Goal: Task Accomplishment & Management: Complete application form

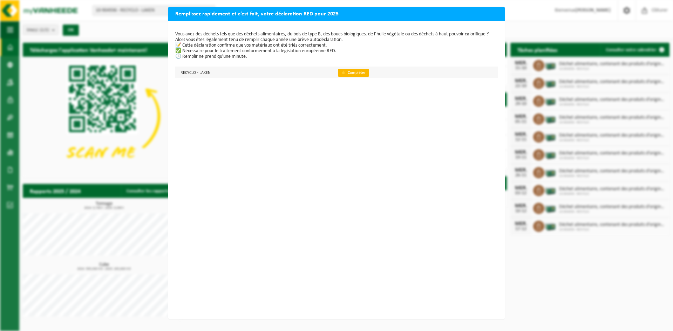
click at [349, 72] on link "👉 Compléter" at bounding box center [353, 73] width 31 height 8
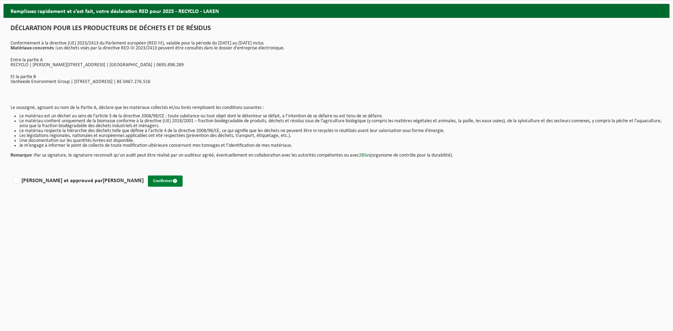
click at [148, 180] on button "Confirmer" at bounding box center [165, 181] width 35 height 11
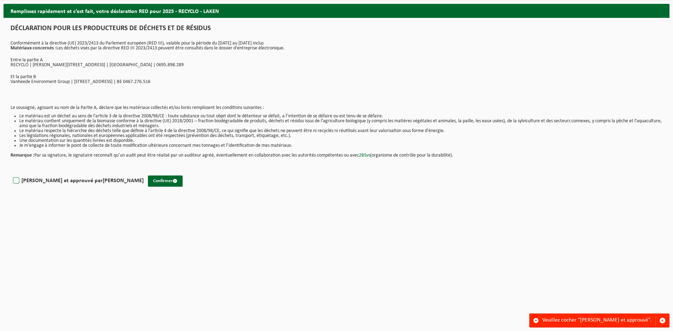
click at [17, 180] on label "Lu et approuvé par Jérémy Deleener" at bounding box center [78, 181] width 132 height 11
click at [144, 172] on input "Lu et approuvé par Jérémy Deleener" at bounding box center [144, 172] width 0 height 0
checkbox input "true"
click at [148, 179] on button "Confirmer" at bounding box center [165, 181] width 35 height 11
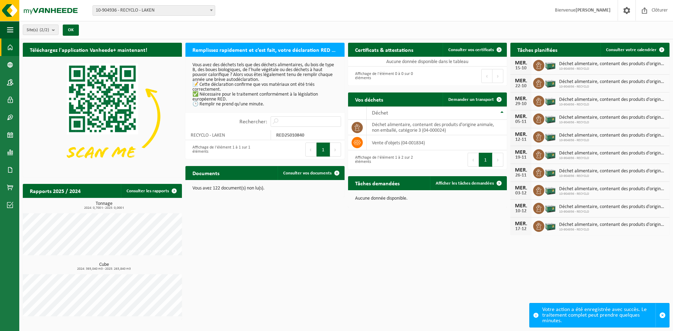
click at [245, 73] on p "Vous avez des déchets tels que des déchets alimentaires, du bois de type B, des…" at bounding box center [264, 85] width 145 height 44
click at [143, 191] on link "Consulter les rapports" at bounding box center [151, 191] width 60 height 14
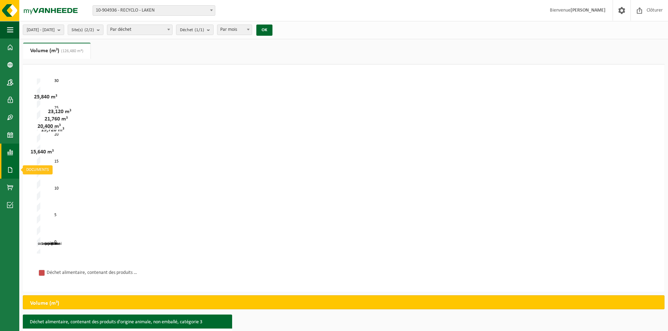
click at [8, 171] on span at bounding box center [10, 170] width 6 height 18
click at [42, 165] on span "Factures" at bounding box center [50, 169] width 18 height 13
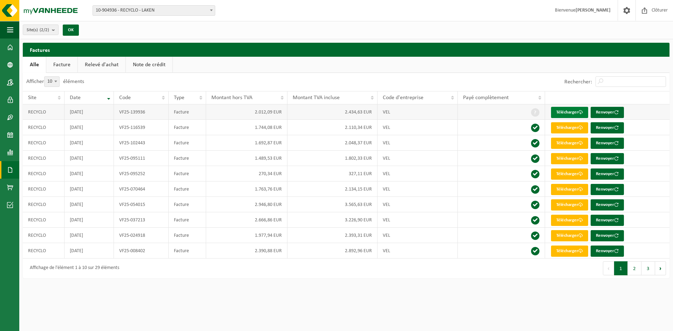
click at [567, 112] on link "Télécharger" at bounding box center [569, 112] width 37 height 11
